Goal: Task Accomplishment & Management: Manage account settings

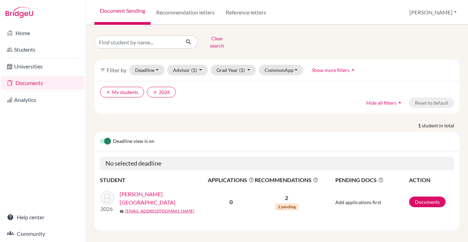
click at [29, 83] on link "Documents" at bounding box center [42, 83] width 83 height 14
click at [174, 40] on input "TALIA" at bounding box center [138, 42] width 86 height 13
click at [180, 36] on button "submit" at bounding box center [189, 42] width 18 height 13
click at [217, 40] on button "Clear search" at bounding box center [217, 42] width 38 height 18
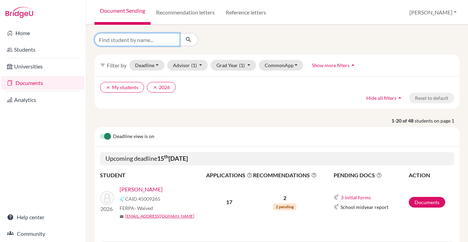
click at [141, 41] on input "Find student by name..." at bounding box center [138, 39] width 86 height 13
type input "maksim"
click button "submit" at bounding box center [189, 39] width 18 height 13
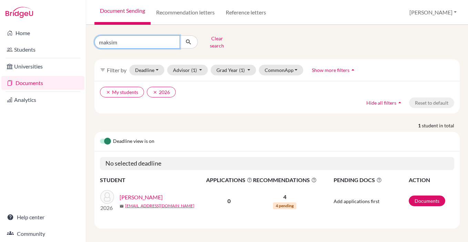
click at [110, 39] on input "maksim" at bounding box center [138, 42] width 86 height 13
type input "maya"
click button "submit" at bounding box center [189, 42] width 18 height 13
click at [109, 41] on input "maya" at bounding box center [138, 42] width 86 height 13
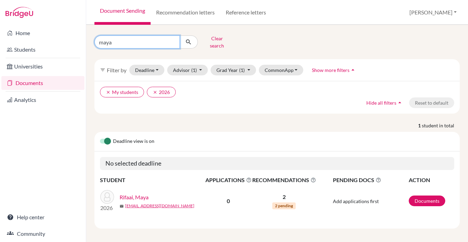
click at [109, 41] on input "maya" at bounding box center [138, 42] width 86 height 13
type input "medeya"
click button "submit" at bounding box center [189, 42] width 18 height 13
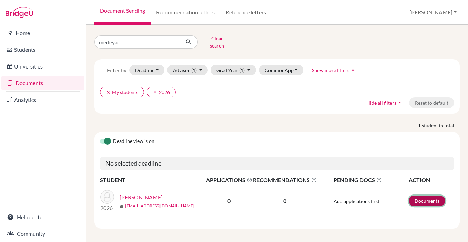
click at [426, 198] on link "Documents" at bounding box center [427, 201] width 37 height 11
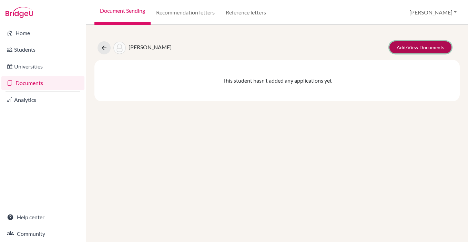
click at [422, 46] on link "Add/View Documents" at bounding box center [421, 47] width 62 height 12
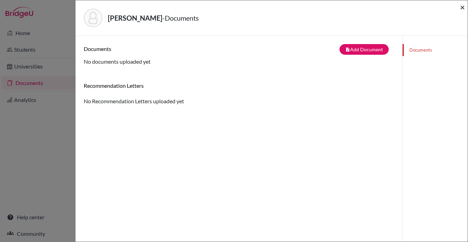
click at [463, 8] on span "×" at bounding box center [462, 7] width 5 height 10
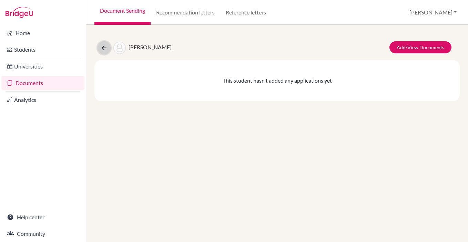
click at [102, 45] on icon at bounding box center [104, 47] width 7 height 7
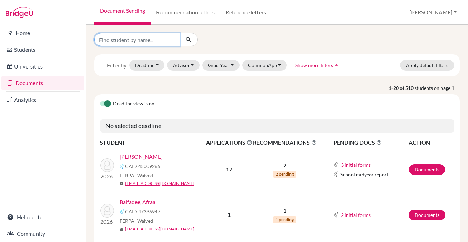
click at [121, 39] on input "Find student by name..." at bounding box center [138, 39] width 86 height 13
type input "mohamed"
click button "submit" at bounding box center [189, 39] width 18 height 13
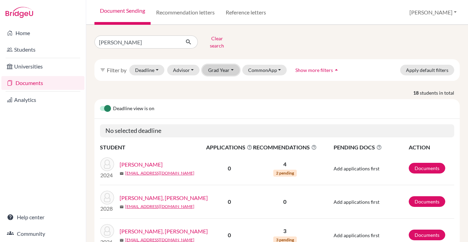
click at [225, 65] on button "Grad Year" at bounding box center [220, 70] width 37 height 11
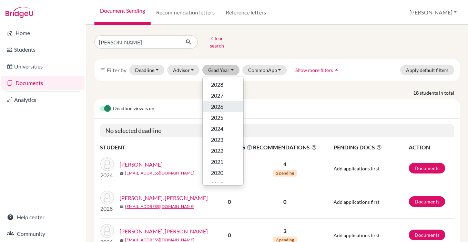
click at [221, 105] on span "2026" at bounding box center [217, 107] width 12 height 8
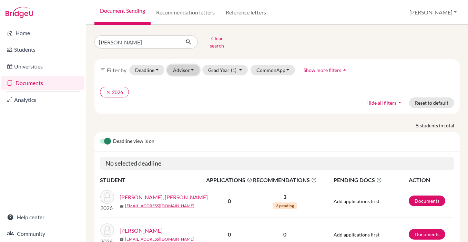
click at [192, 65] on button "Advisor" at bounding box center [183, 70] width 33 height 11
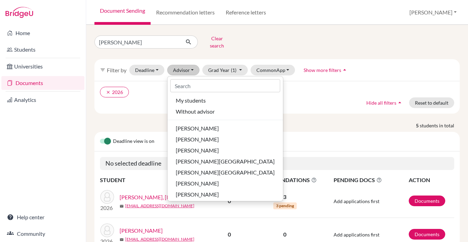
click at [316, 100] on div "clear 2026 Hide all filters arrow_drop_up Reset to default" at bounding box center [278, 97] width 366 height 33
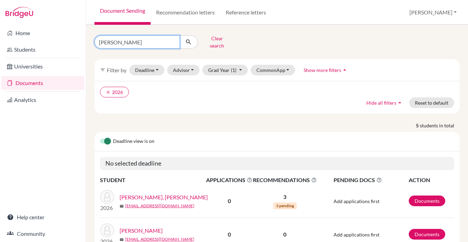
click at [105, 41] on input "mohamed" at bounding box center [138, 42] width 86 height 13
type input "muhammed"
click button "submit" at bounding box center [189, 42] width 18 height 13
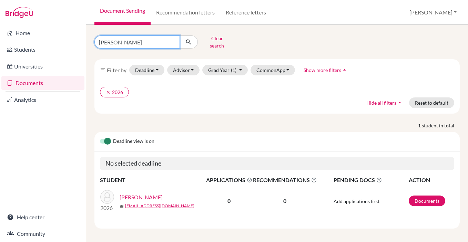
click at [121, 41] on input "muhammed" at bounding box center [138, 42] width 86 height 13
type input "muhamed"
click button "submit" at bounding box center [189, 42] width 18 height 13
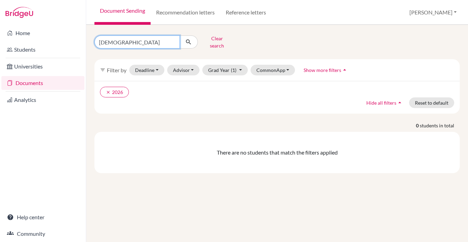
click at [128, 41] on input "muhamed" at bounding box center [138, 42] width 86 height 13
type input "muhammad"
click button "submit" at bounding box center [189, 42] width 18 height 13
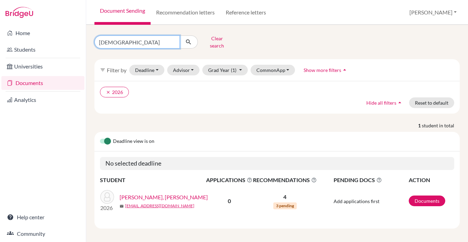
click at [115, 43] on input "muhammad" at bounding box center [138, 42] width 86 height 13
type input "rian"
click button "submit" at bounding box center [189, 42] width 18 height 13
click at [103, 39] on input "rian" at bounding box center [138, 42] width 86 height 13
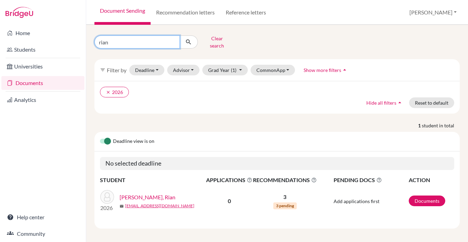
click at [103, 39] on input "rian" at bounding box center [138, 42] width 86 height 13
type input "saman"
click button "submit" at bounding box center [189, 42] width 18 height 13
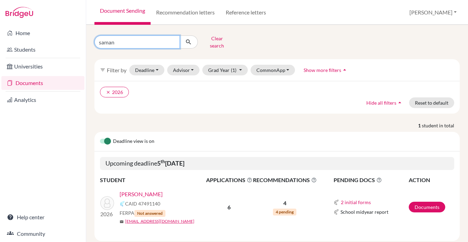
click at [108, 39] on input "saman" at bounding box center [138, 42] width 86 height 13
type input "wafa"
click button "submit" at bounding box center [189, 42] width 18 height 13
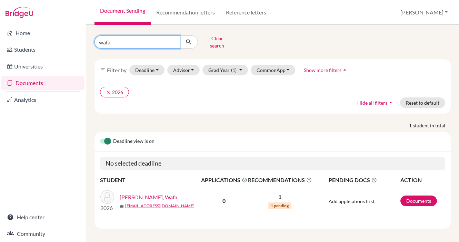
click at [171, 40] on input "wafa" at bounding box center [138, 42] width 86 height 13
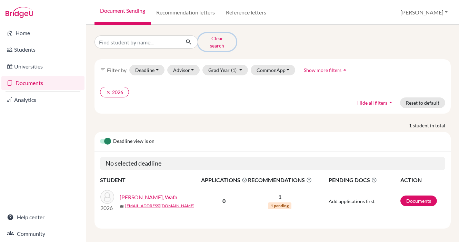
click at [206, 40] on button "Clear search" at bounding box center [217, 42] width 38 height 18
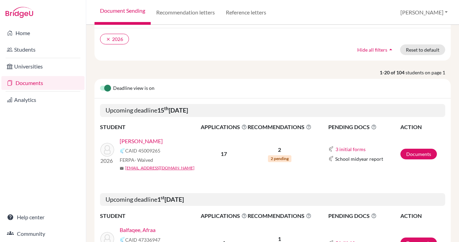
scroll to position [54, 0]
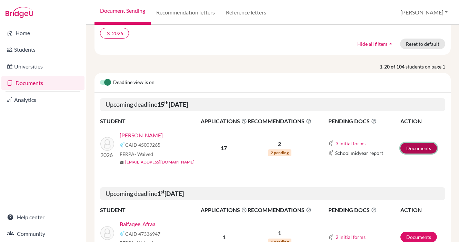
click at [415, 148] on link "Documents" at bounding box center [418, 148] width 37 height 11
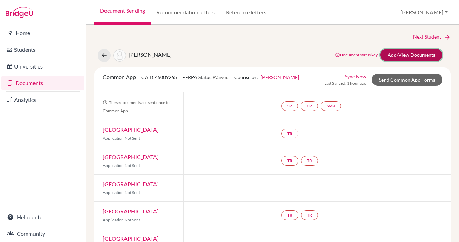
click at [409, 53] on link "Add/View Documents" at bounding box center [411, 55] width 62 height 12
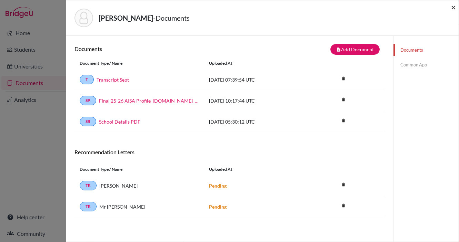
click at [455, 8] on span "×" at bounding box center [453, 7] width 5 height 10
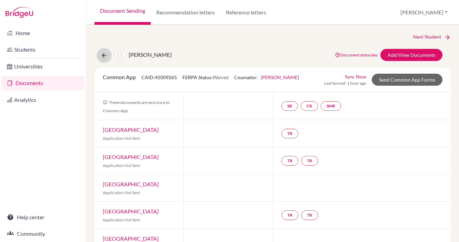
click at [99, 55] on button at bounding box center [104, 55] width 13 height 13
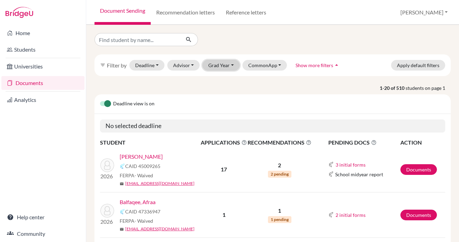
click at [232, 62] on button "Grad Year" at bounding box center [220, 65] width 37 height 11
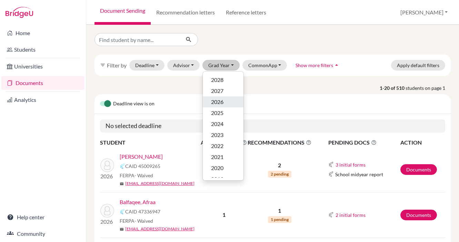
click at [225, 102] on div "2026" at bounding box center [223, 102] width 24 height 8
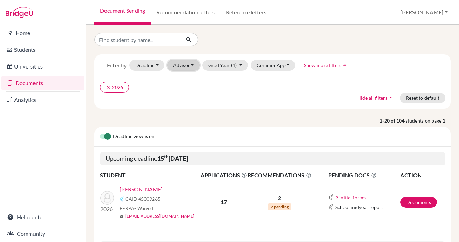
click at [189, 65] on button "Advisor" at bounding box center [183, 65] width 33 height 11
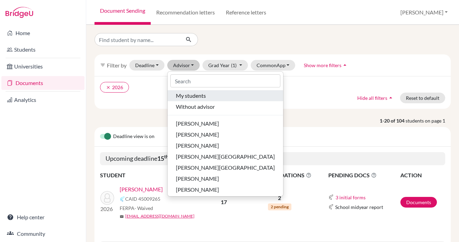
click at [195, 93] on span "My students" at bounding box center [191, 96] width 30 height 8
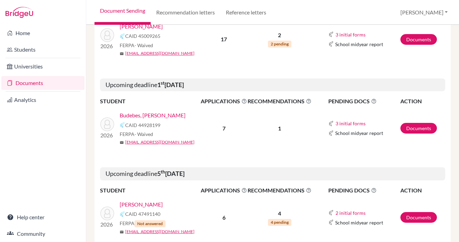
scroll to position [164, 0]
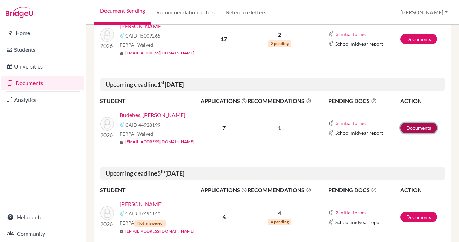
click at [418, 127] on link "Documents" at bounding box center [418, 128] width 37 height 11
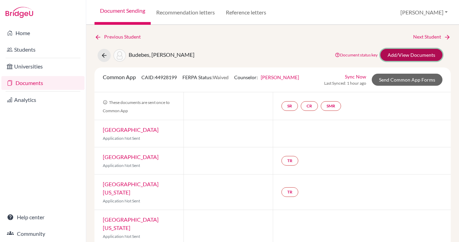
click at [401, 52] on link "Add/View Documents" at bounding box center [411, 55] width 62 height 12
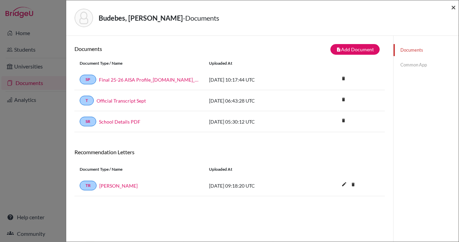
click at [453, 7] on span "×" at bounding box center [453, 7] width 5 height 10
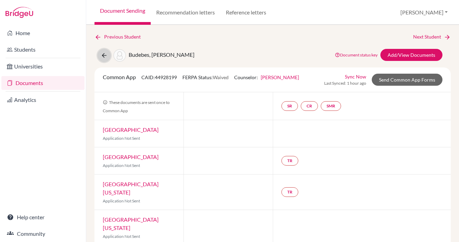
click at [101, 56] on icon at bounding box center [104, 55] width 7 height 7
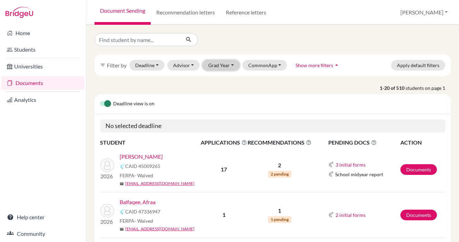
click at [225, 64] on button "Grad Year" at bounding box center [220, 65] width 37 height 11
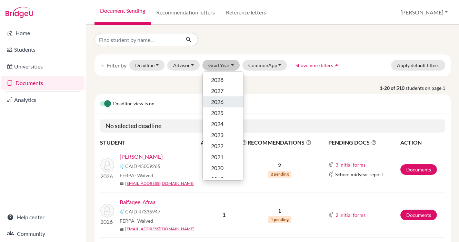
click at [219, 101] on span "2026" at bounding box center [217, 102] width 12 height 8
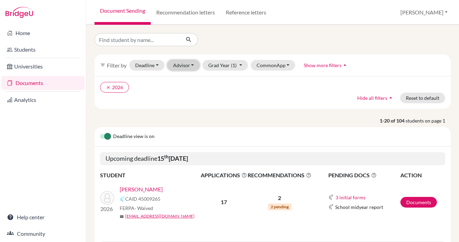
click at [190, 64] on button "Advisor" at bounding box center [183, 65] width 33 height 11
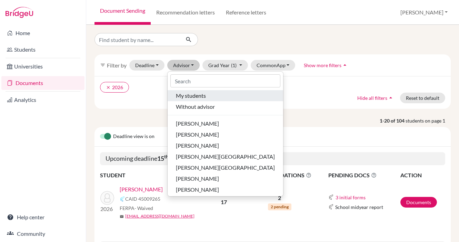
click at [198, 97] on span "My students" at bounding box center [191, 96] width 30 height 8
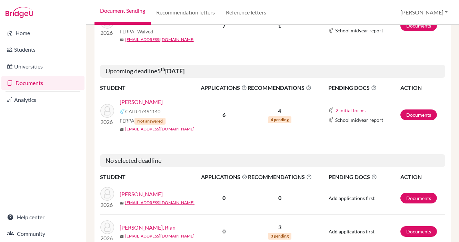
scroll to position [267, 0]
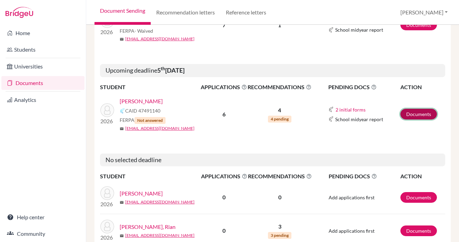
click at [413, 113] on link "Documents" at bounding box center [418, 114] width 37 height 11
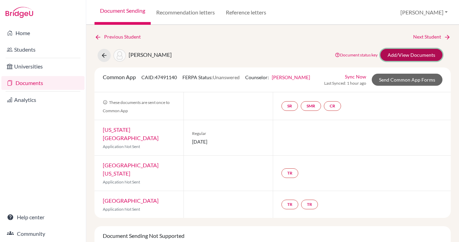
click at [412, 54] on link "Add/View Documents" at bounding box center [411, 55] width 62 height 12
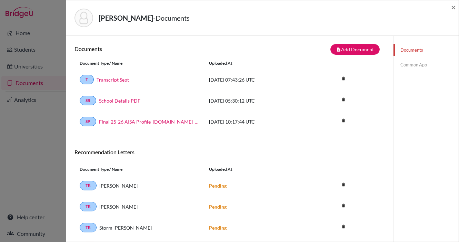
click at [418, 65] on link "Common App" at bounding box center [426, 65] width 65 height 12
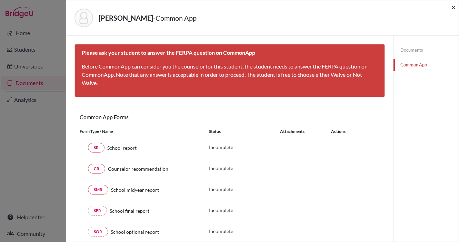
click at [452, 9] on span "×" at bounding box center [453, 7] width 5 height 10
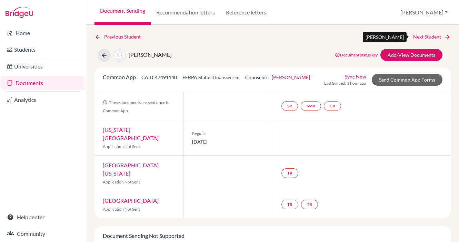
click at [438, 38] on link "Next Student" at bounding box center [432, 37] width 38 height 8
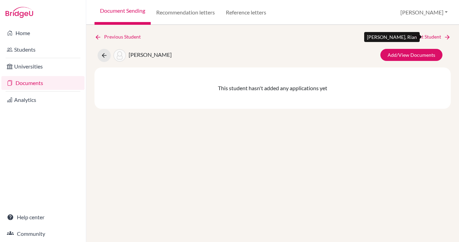
click at [426, 37] on link "Next Student" at bounding box center [432, 37] width 38 height 8
click at [433, 35] on link "Next Student" at bounding box center [432, 37] width 38 height 8
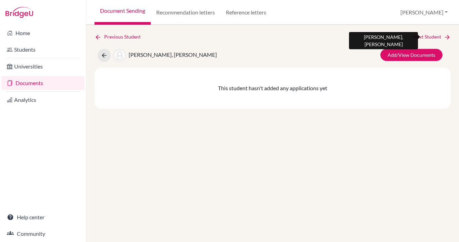
click at [433, 35] on link "Next Student" at bounding box center [432, 37] width 38 height 8
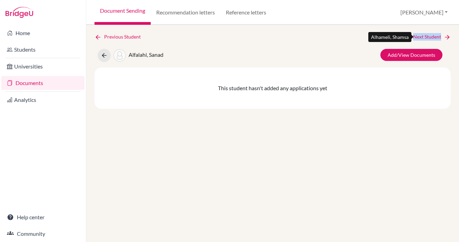
click at [436, 38] on link "Next Student" at bounding box center [432, 37] width 38 height 8
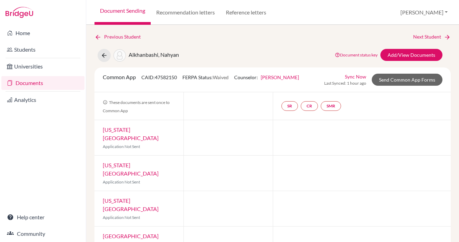
click at [125, 10] on link "Document Sending" at bounding box center [123, 12] width 56 height 25
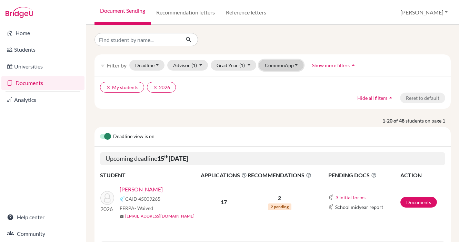
click at [290, 64] on button "CommonApp" at bounding box center [281, 65] width 45 height 11
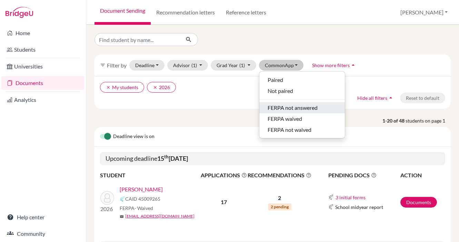
click at [291, 110] on span "FERPA not answered" at bounding box center [293, 108] width 50 height 8
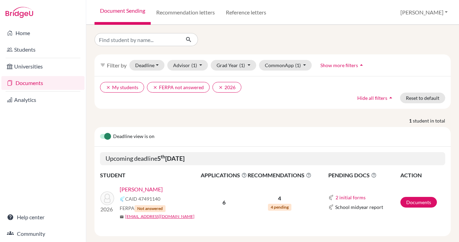
scroll to position [10, 0]
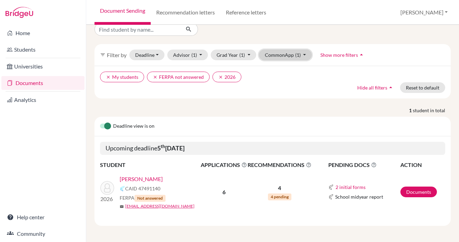
click at [295, 54] on span "(1)" at bounding box center [298, 55] width 6 height 6
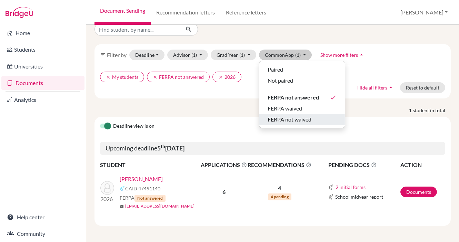
click at [303, 119] on span "FERPA not waived" at bounding box center [290, 120] width 44 height 8
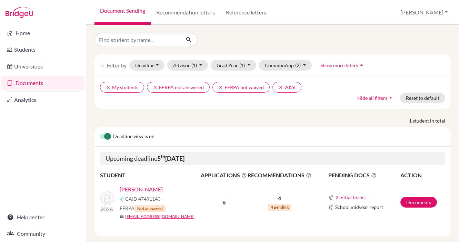
scroll to position [10, 0]
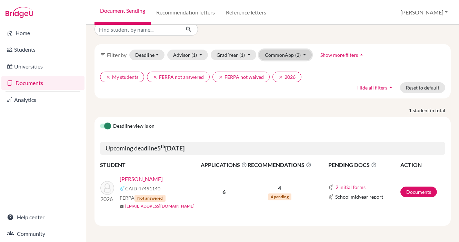
click at [296, 53] on span "(2)" at bounding box center [298, 55] width 6 height 6
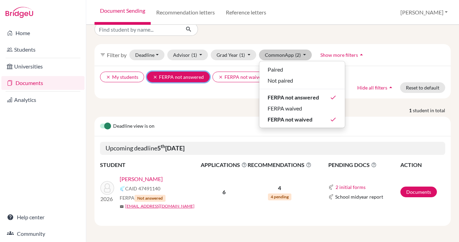
click at [155, 77] on icon "clear" at bounding box center [155, 77] width 5 height 5
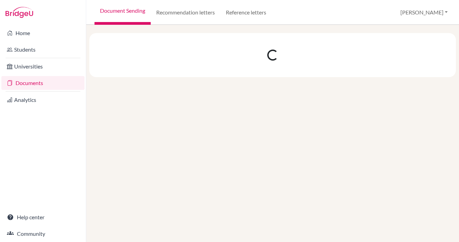
scroll to position [0, 0]
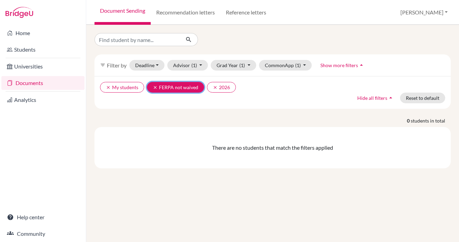
click at [152, 88] on button "clear FERPA not waived" at bounding box center [175, 87] width 57 height 11
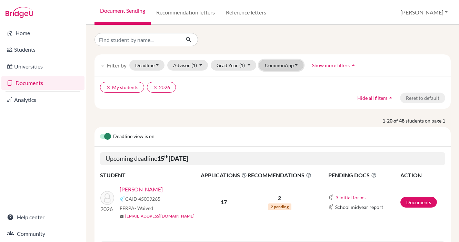
click at [296, 62] on button "CommonApp" at bounding box center [281, 65] width 45 height 11
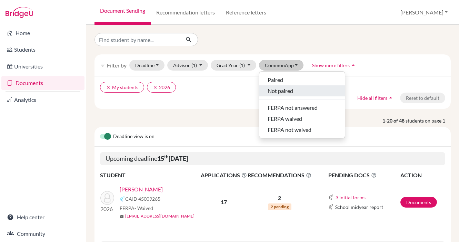
click at [304, 89] on div "Not paired" at bounding box center [302, 91] width 69 height 8
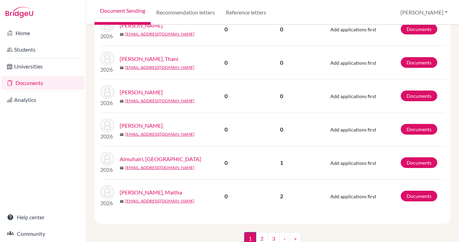
scroll to position [661, 0]
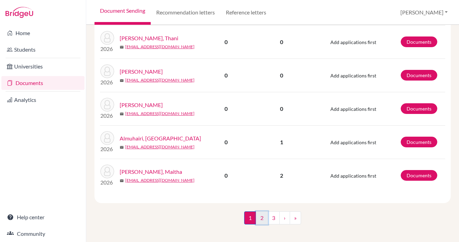
click at [262, 212] on link "2" at bounding box center [262, 218] width 12 height 13
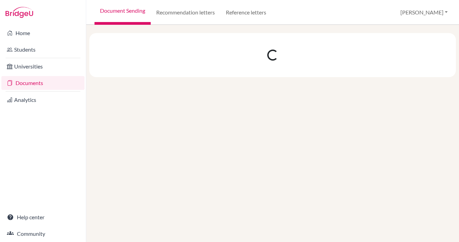
scroll to position [0, 0]
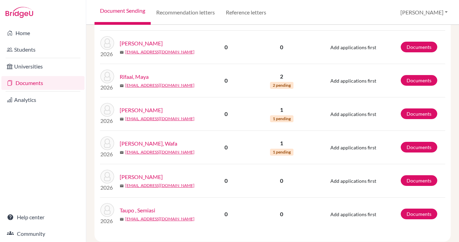
scroll to position [665, 0]
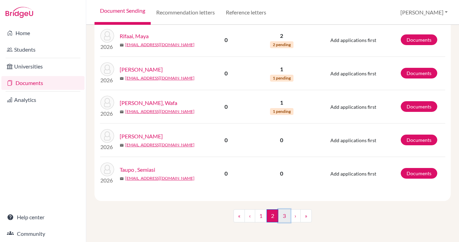
click at [282, 212] on link "3" at bounding box center [284, 216] width 12 height 13
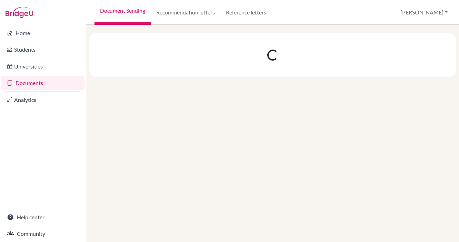
scroll to position [0, 0]
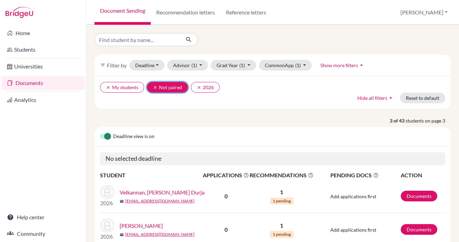
click at [156, 87] on icon "clear" at bounding box center [155, 87] width 5 height 5
